Goal: Task Accomplishment & Management: Use online tool/utility

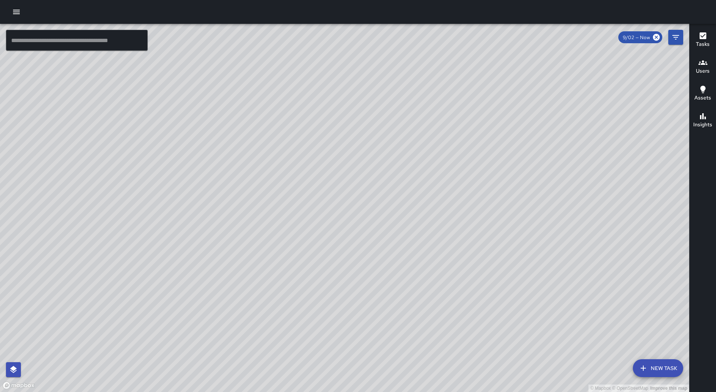
click at [6, 10] on div at bounding box center [358, 12] width 716 height 24
click at [11, 10] on button "button" at bounding box center [16, 11] width 15 height 15
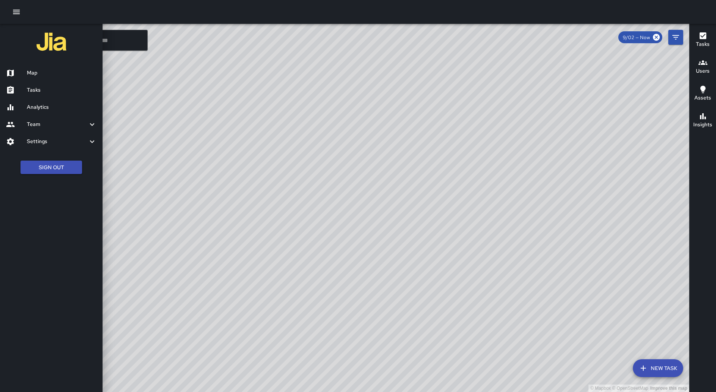
click at [35, 90] on h6 "Tasks" at bounding box center [62, 90] width 70 height 8
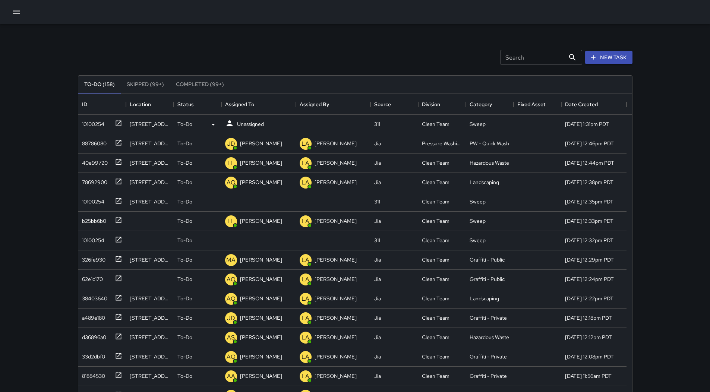
scroll to position [310, 549]
click at [260, 98] on div "Assigned To" at bounding box center [258, 104] width 67 height 21
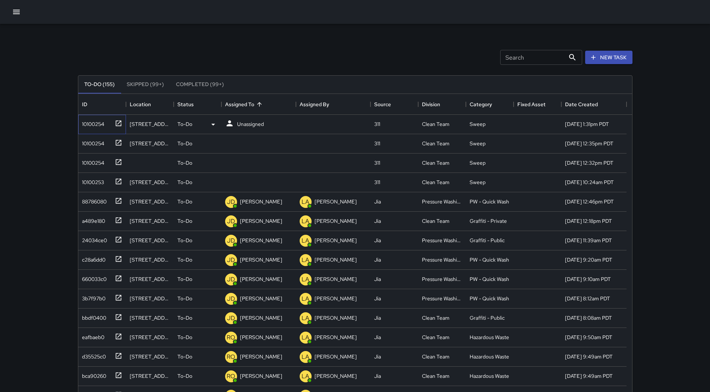
click at [92, 121] on div "10100254" at bounding box center [91, 122] width 25 height 10
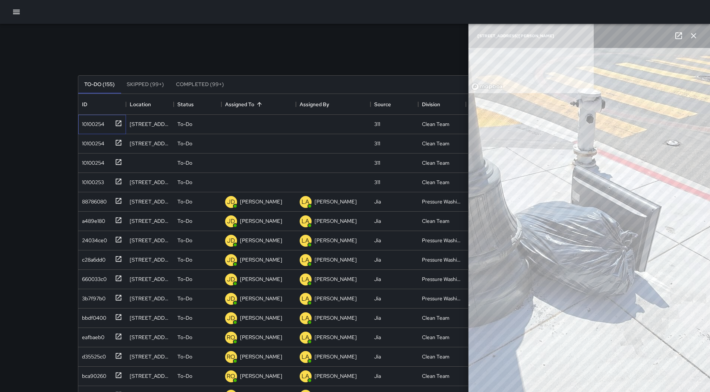
type input "**********"
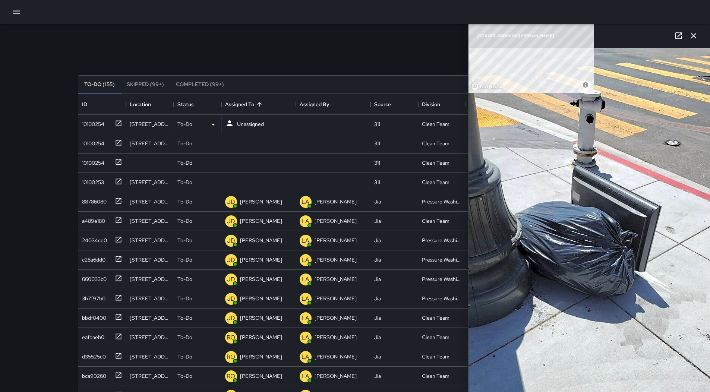
click at [211, 122] on icon at bounding box center [213, 124] width 9 height 9
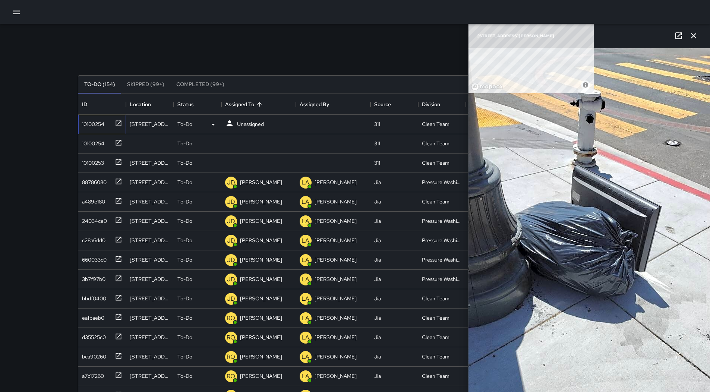
click at [103, 124] on div "10100254" at bounding box center [91, 122] width 25 height 10
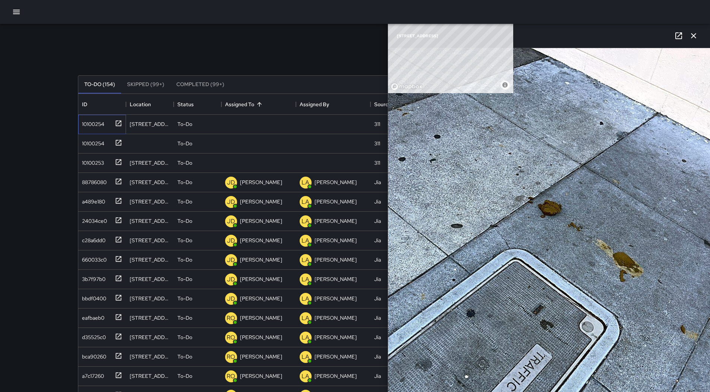
scroll to position [224, 0]
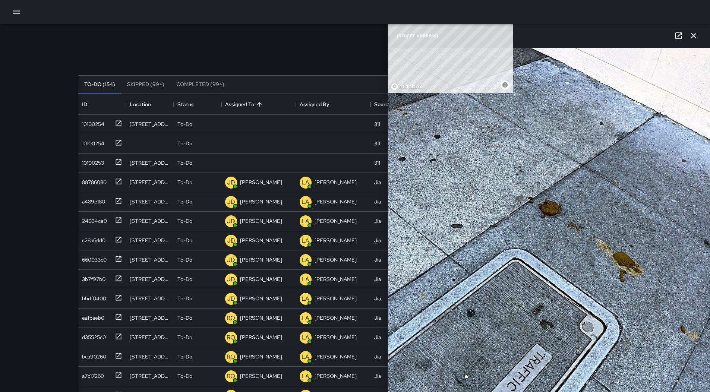
scroll to position [75, 0]
click at [257, 120] on div "Unassigned" at bounding box center [251, 124] width 30 height 10
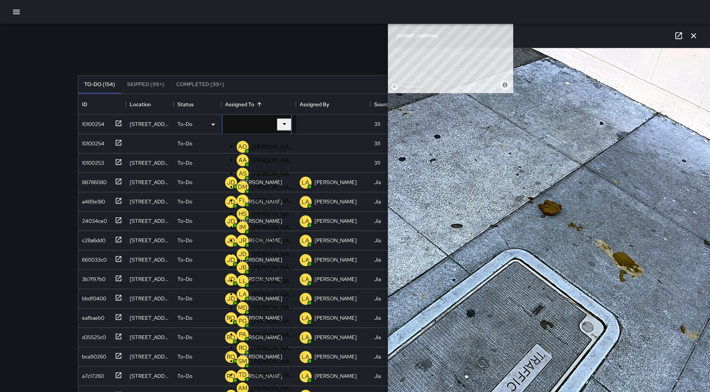
click at [256, 178] on p "[PERSON_NAME]" at bounding box center [274, 174] width 44 height 8
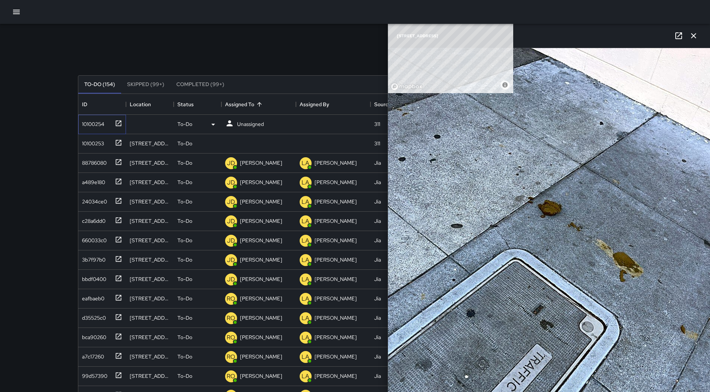
drag, startPoint x: 94, startPoint y: 131, endPoint x: 110, endPoint y: 132, distance: 16.1
click at [95, 131] on div "10100254" at bounding box center [102, 124] width 48 height 19
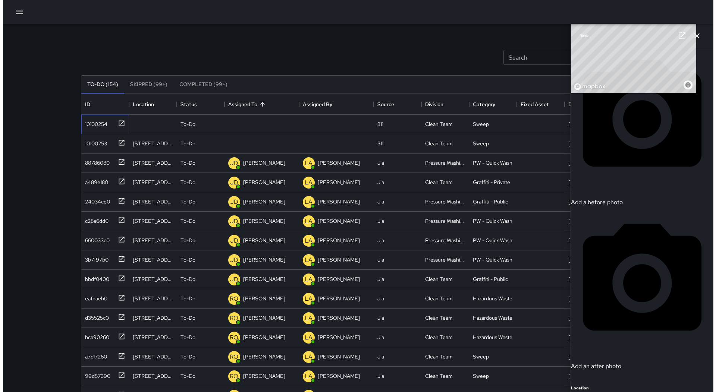
scroll to position [261, 0]
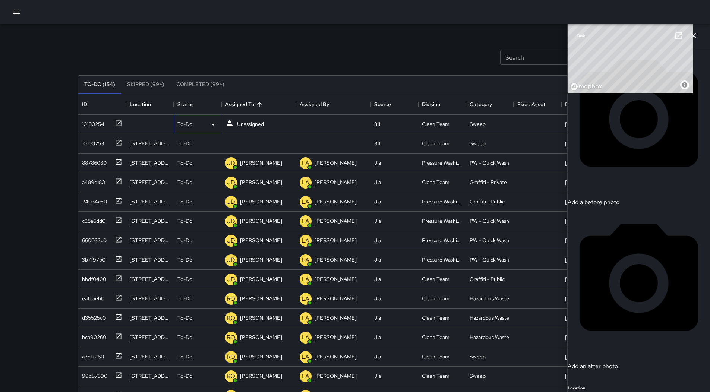
click at [217, 127] on icon at bounding box center [213, 124] width 9 height 9
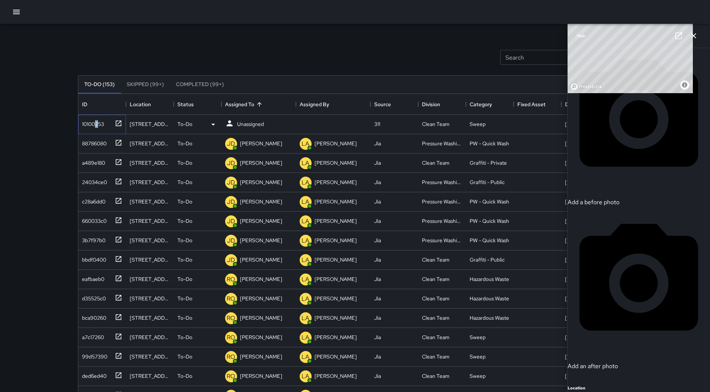
drag, startPoint x: 95, startPoint y: 129, endPoint x: 101, endPoint y: 133, distance: 7.0
click at [101, 132] on div "10100253" at bounding box center [102, 124] width 48 height 19
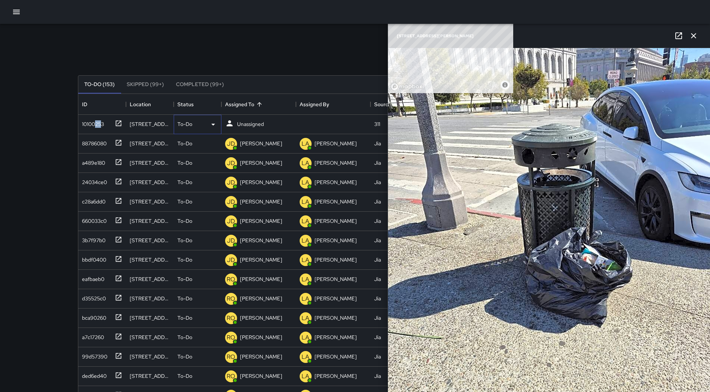
click at [212, 123] on icon at bounding box center [213, 124] width 9 height 9
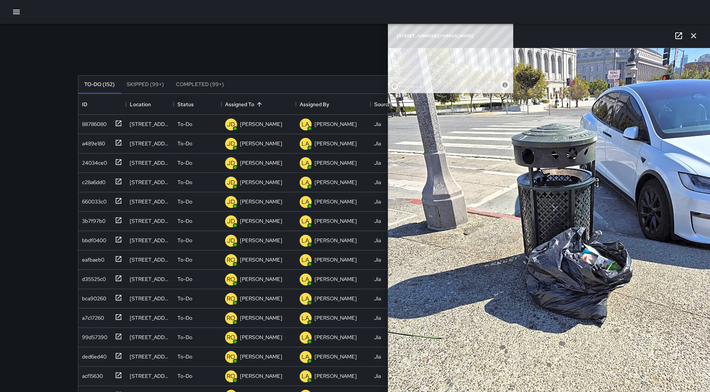
click at [9, 15] on div at bounding box center [355, 12] width 710 height 24
click at [13, 12] on icon "button" at bounding box center [16, 11] width 9 height 9
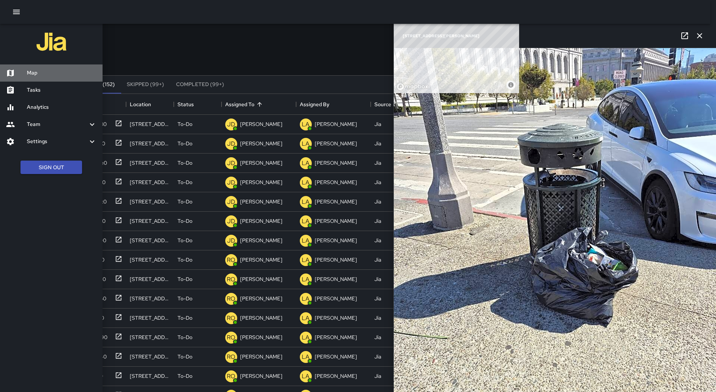
click at [37, 71] on h6 "Map" at bounding box center [62, 73] width 70 height 8
